Goal: Find specific page/section: Find specific page/section

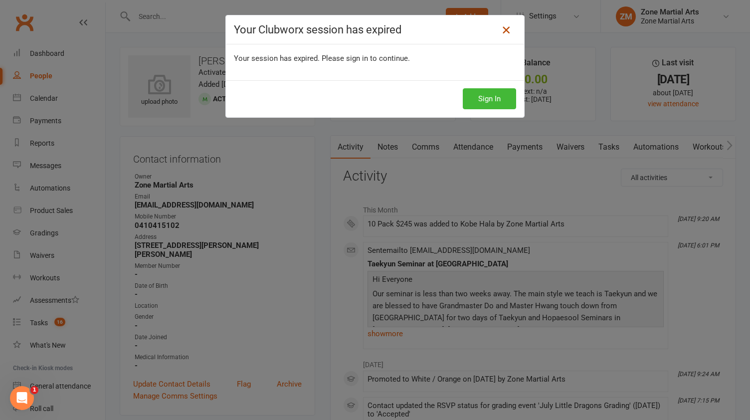
click at [500, 35] on icon at bounding box center [506, 30] width 12 height 12
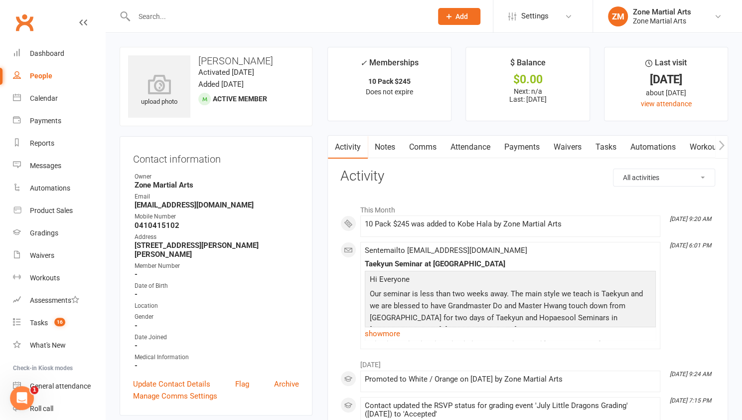
click at [152, 20] on input "text" at bounding box center [278, 16] width 294 height 14
click at [284, 20] on input "text" at bounding box center [278, 16] width 294 height 14
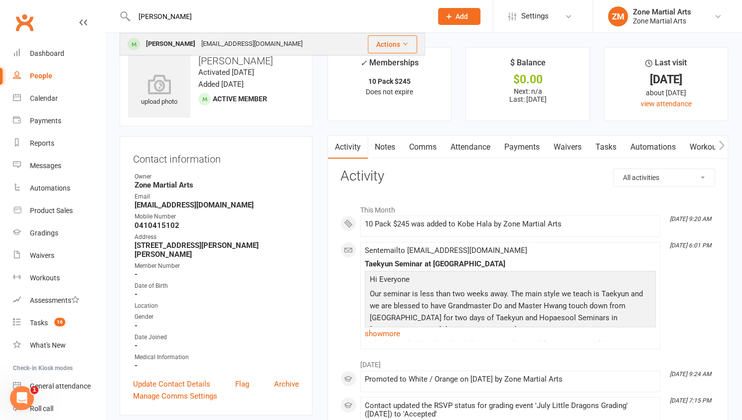
type input "[PERSON_NAME]"
click at [279, 43] on div "[PERSON_NAME] [EMAIL_ADDRESS][DOMAIN_NAME]" at bounding box center [237, 44] width 233 height 20
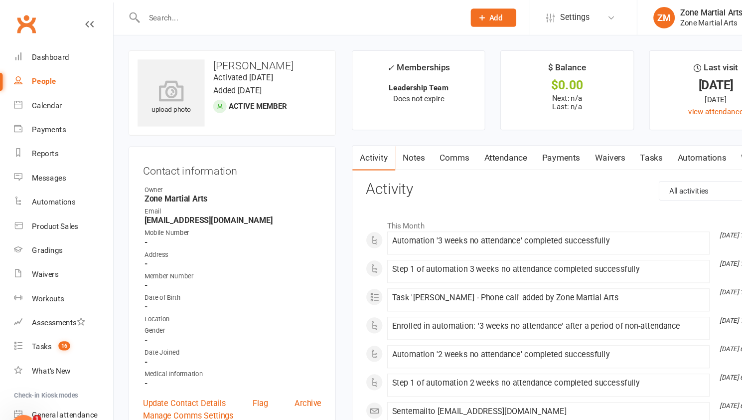
click at [289, 21] on input "text" at bounding box center [278, 16] width 294 height 14
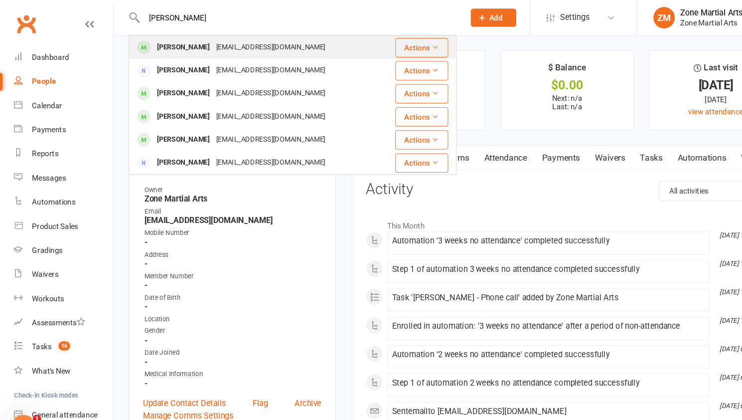
type input "[PERSON_NAME]"
click at [270, 46] on div "[PERSON_NAME] [EMAIL_ADDRESS][DOMAIN_NAME]" at bounding box center [237, 44] width 233 height 20
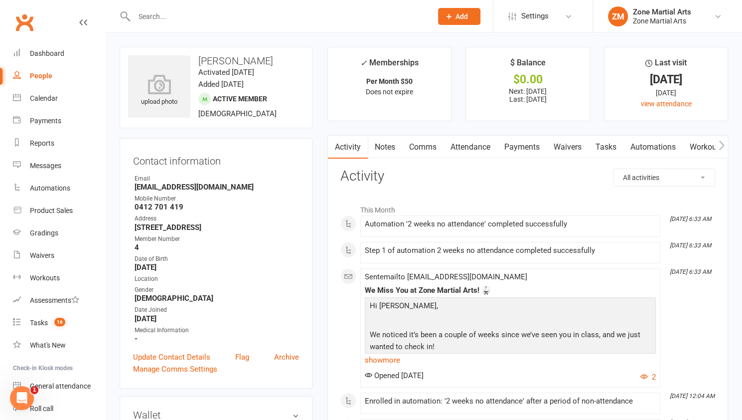
click at [270, 20] on input "text" at bounding box center [278, 16] width 294 height 14
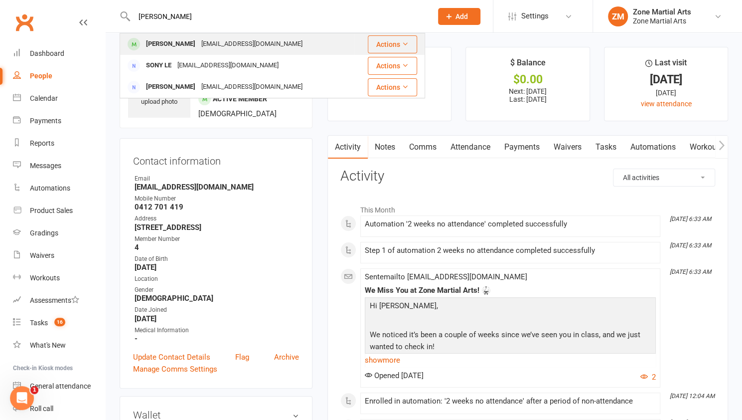
type input "[PERSON_NAME]"
click at [264, 41] on div "[PERSON_NAME] [EMAIL_ADDRESS][DOMAIN_NAME]" at bounding box center [237, 44] width 233 height 20
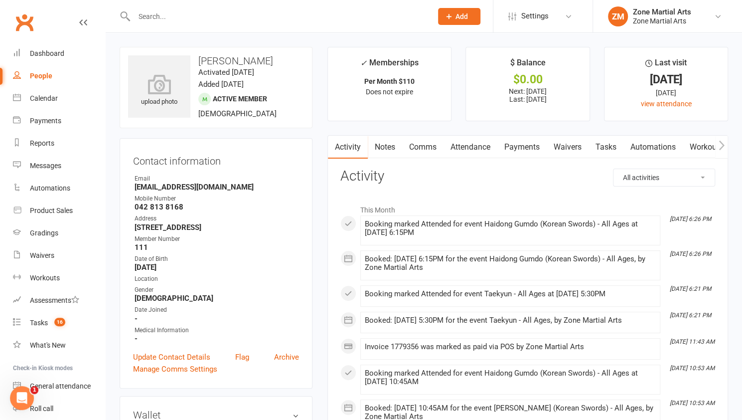
click at [296, 15] on input "text" at bounding box center [278, 16] width 294 height 14
type input "s"
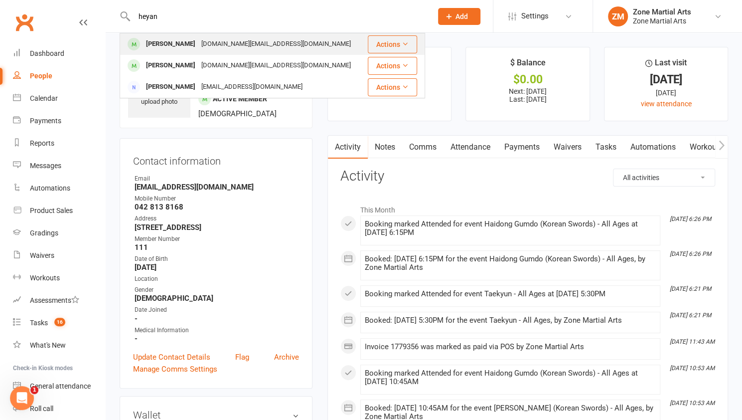
type input "heyan"
click at [297, 37] on div "Heyang [PERSON_NAME] [DOMAIN_NAME][EMAIL_ADDRESS][DOMAIN_NAME]" at bounding box center [243, 44] width 245 height 20
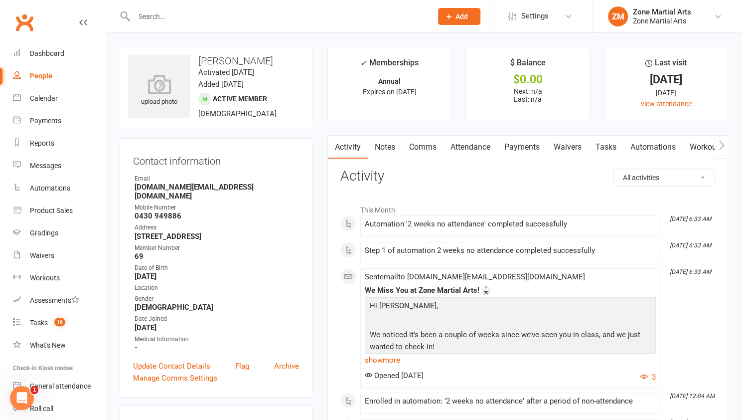
click at [226, 13] on input "text" at bounding box center [278, 16] width 294 height 14
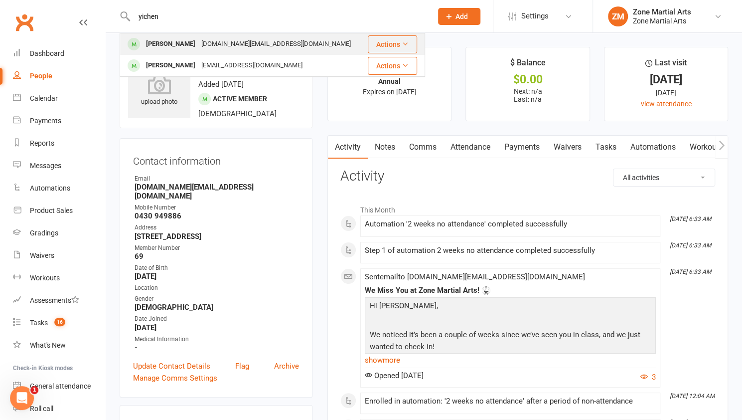
type input "yichen"
click at [239, 38] on div "[DOMAIN_NAME][EMAIL_ADDRESS][DOMAIN_NAME]" at bounding box center [276, 44] width 156 height 14
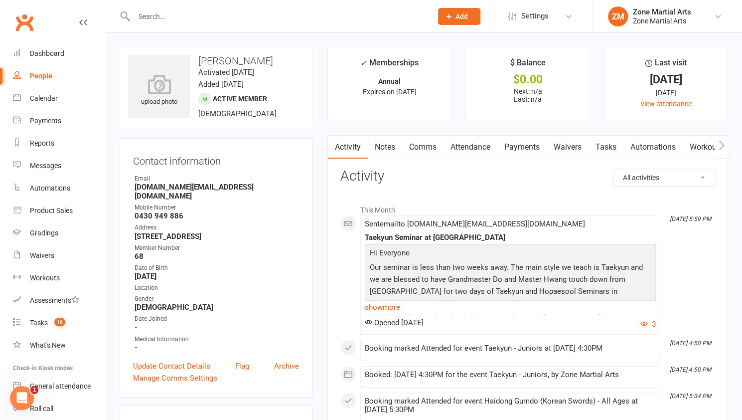
click at [161, 17] on input "text" at bounding box center [278, 16] width 294 height 14
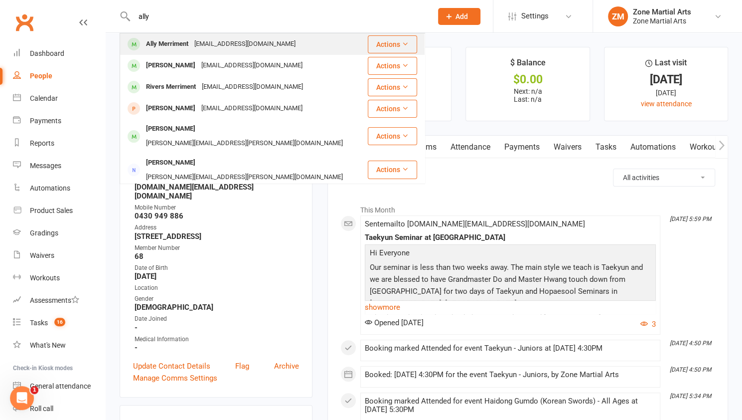
type input "ally"
click at [185, 37] on div "Ally Merriment" at bounding box center [167, 44] width 48 height 14
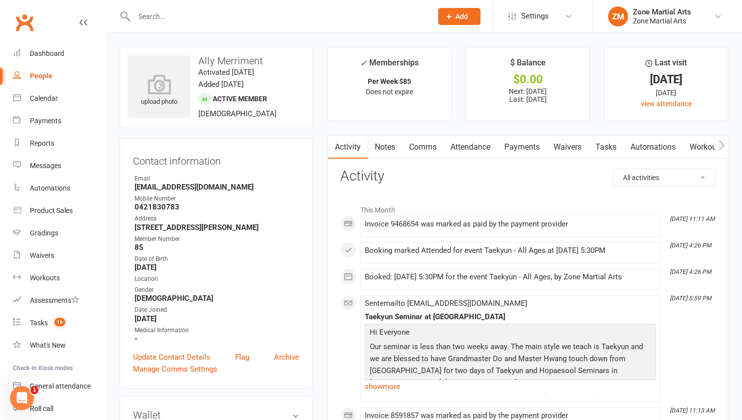
click at [189, 13] on input "text" at bounding box center [278, 16] width 294 height 14
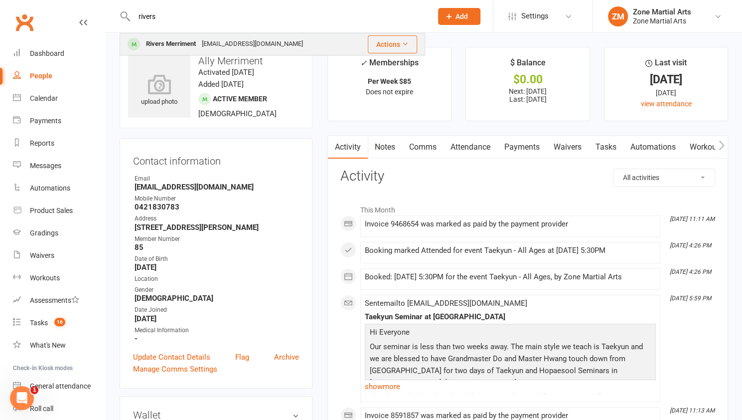
type input "rivers"
click at [204, 44] on div "[EMAIL_ADDRESS][DOMAIN_NAME]" at bounding box center [252, 44] width 107 height 14
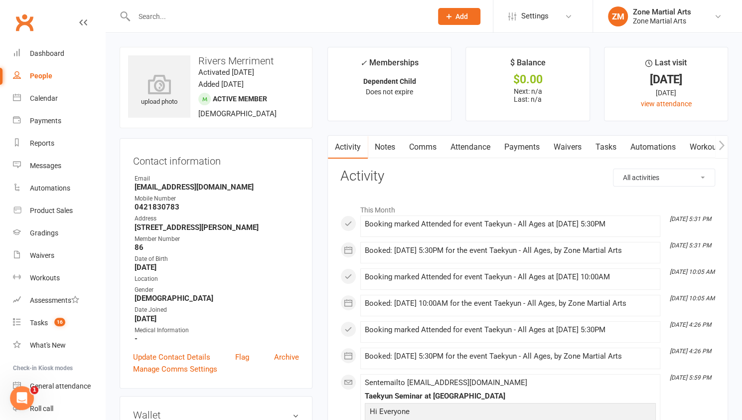
click at [231, 14] on input "text" at bounding box center [278, 16] width 294 height 14
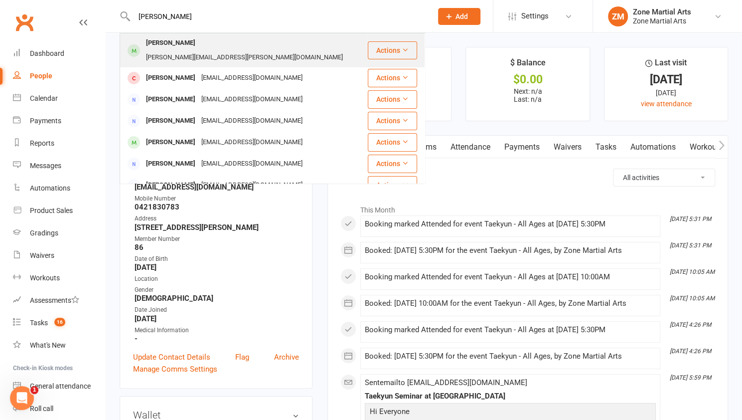
type input "[PERSON_NAME]"
click at [226, 35] on div "Conrad Spence [EMAIL_ADDRESS][PERSON_NAME][DOMAIN_NAME]" at bounding box center [244, 50] width 246 height 33
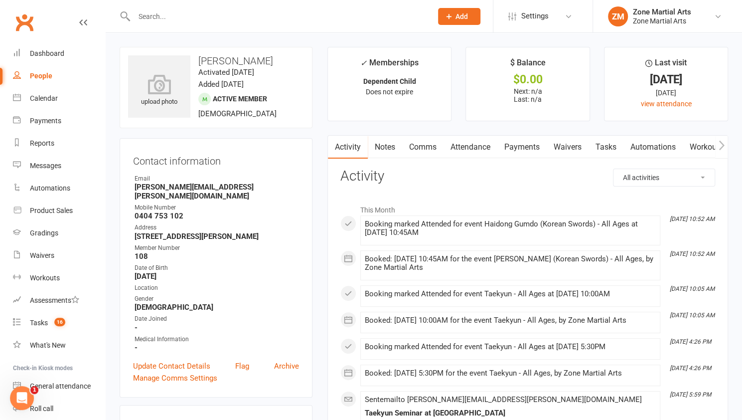
click at [206, 12] on input "text" at bounding box center [278, 16] width 294 height 14
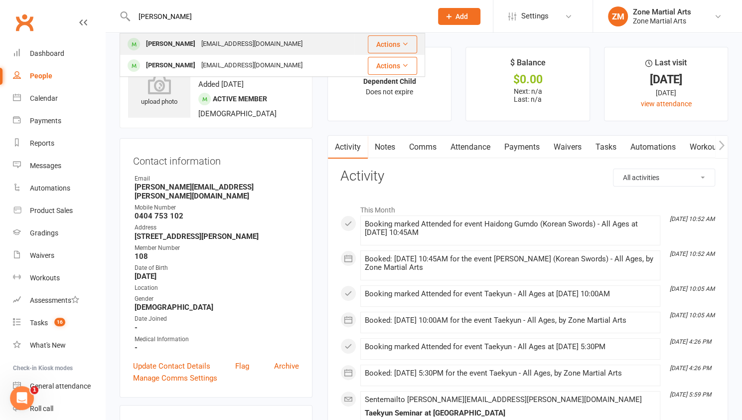
type input "[PERSON_NAME]"
click at [220, 40] on div "[EMAIL_ADDRESS][DOMAIN_NAME]" at bounding box center [251, 44] width 107 height 14
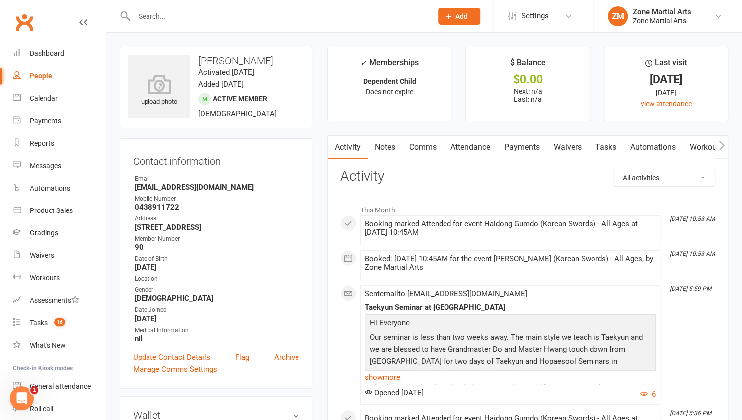
click at [234, 11] on input "text" at bounding box center [278, 16] width 294 height 14
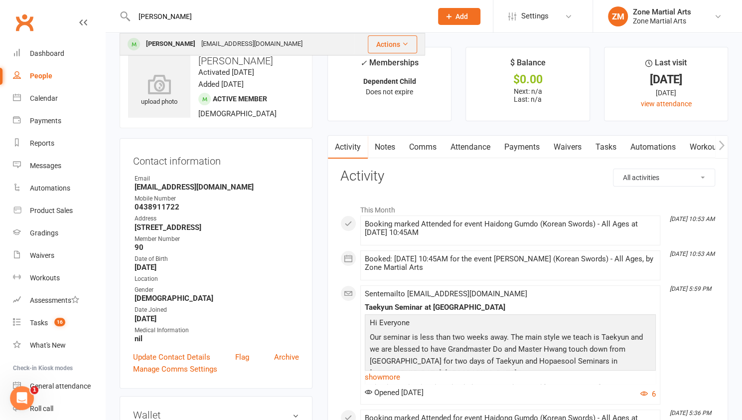
type input "[PERSON_NAME]"
click at [239, 43] on div "[EMAIL_ADDRESS][DOMAIN_NAME]" at bounding box center [251, 44] width 107 height 14
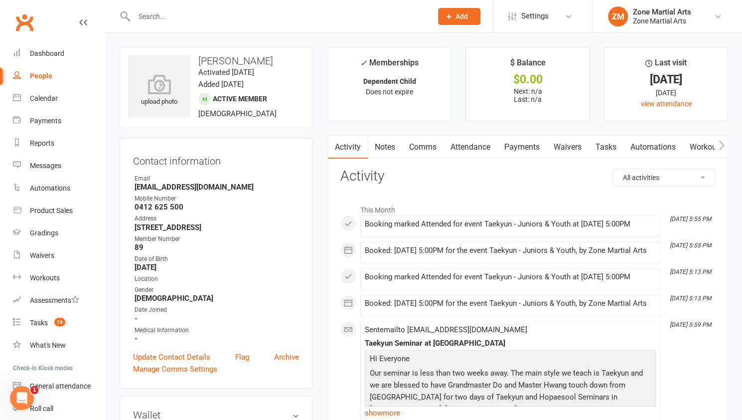
click at [156, 17] on input "text" at bounding box center [278, 16] width 294 height 14
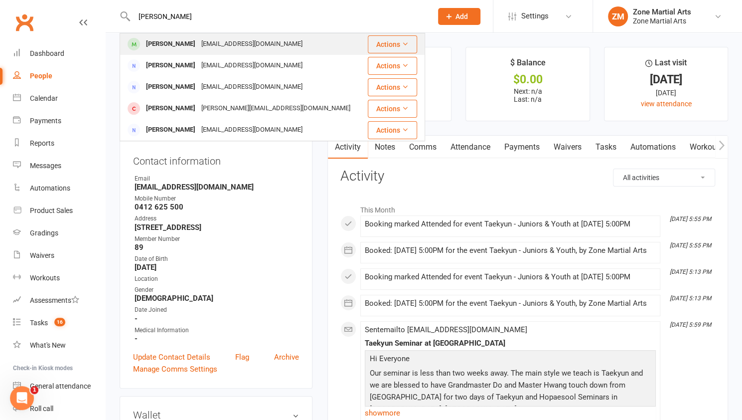
type input "[PERSON_NAME]"
click at [166, 45] on div "[PERSON_NAME]" at bounding box center [170, 44] width 55 height 14
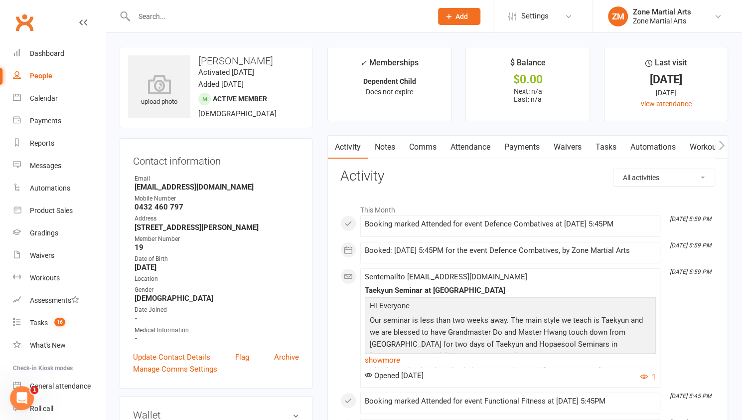
click at [216, 10] on input "text" at bounding box center [278, 16] width 294 height 14
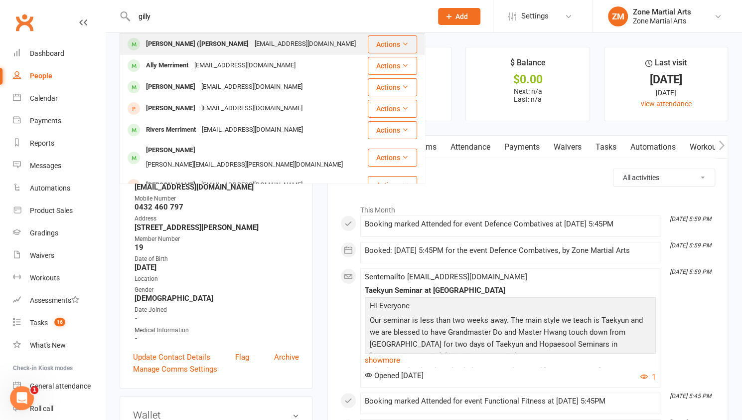
type input "gilly"
click at [206, 43] on div "[PERSON_NAME] ([PERSON_NAME]" at bounding box center [197, 44] width 109 height 14
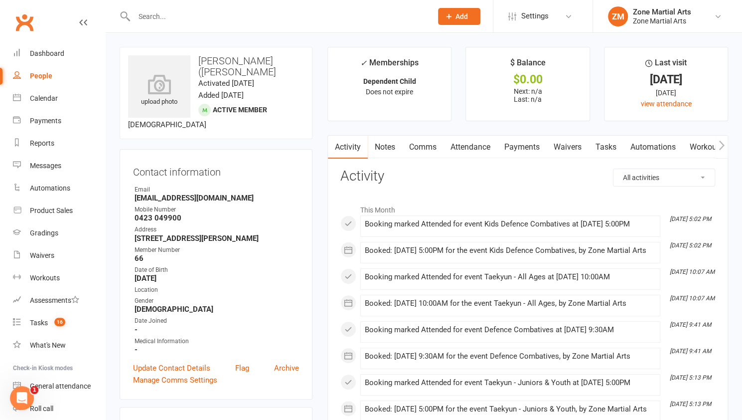
click at [208, 19] on input "text" at bounding box center [278, 16] width 294 height 14
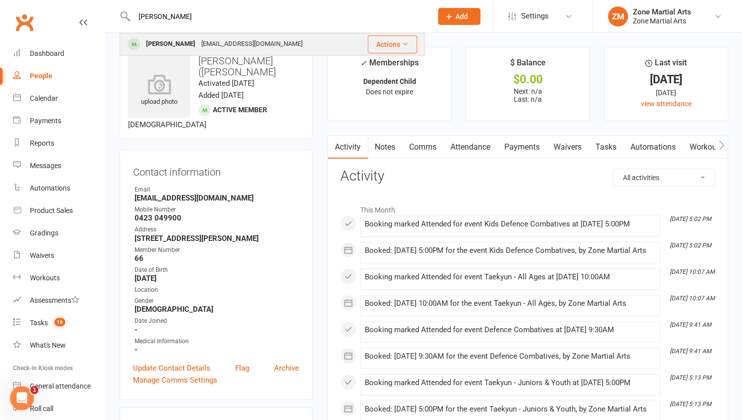
type input "[PERSON_NAME]"
click at [208, 43] on div "[EMAIL_ADDRESS][DOMAIN_NAME]" at bounding box center [251, 44] width 107 height 14
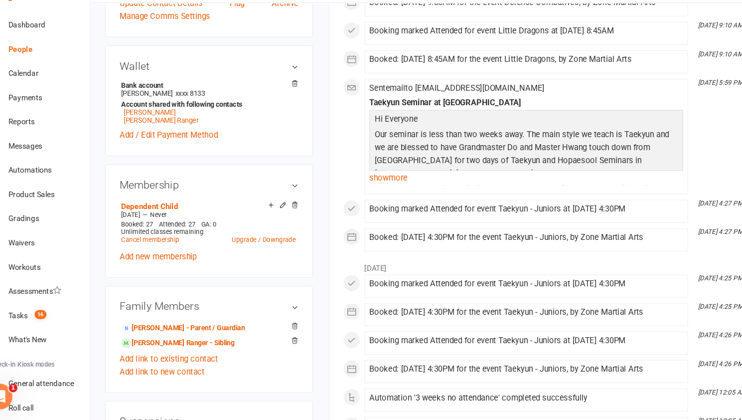
scroll to position [324, 0]
click at [205, 332] on link "[PERSON_NAME] - Parent / Guardian" at bounding box center [192, 334] width 115 height 10
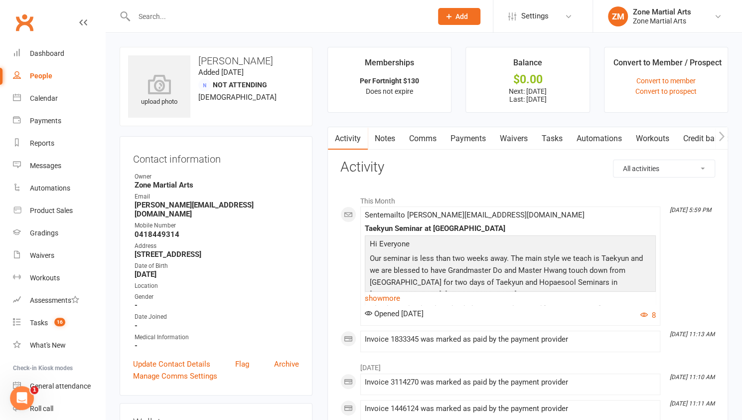
click at [197, 11] on input "text" at bounding box center [278, 16] width 294 height 14
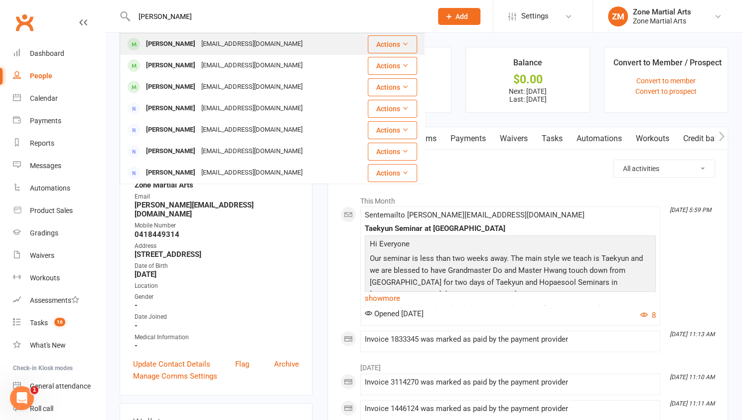
type input "[PERSON_NAME]"
click at [199, 39] on div "[EMAIL_ADDRESS][DOMAIN_NAME]" at bounding box center [251, 44] width 107 height 14
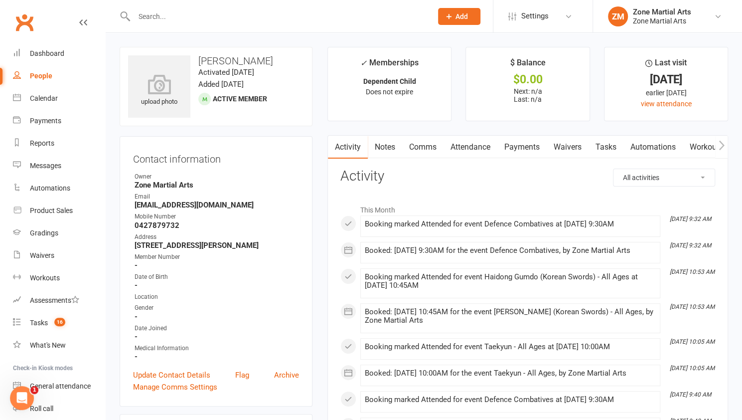
click at [195, 12] on input "text" at bounding box center [278, 16] width 294 height 14
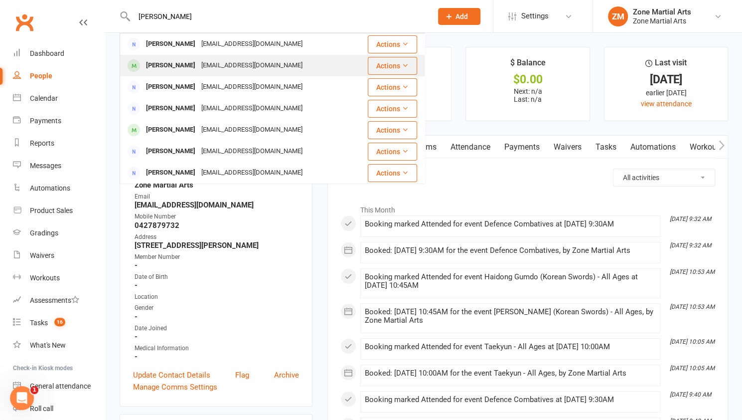
type input "[PERSON_NAME]"
click at [230, 70] on div "[EMAIL_ADDRESS][DOMAIN_NAME]" at bounding box center [251, 65] width 107 height 14
